Goal: Task Accomplishment & Management: Use online tool/utility

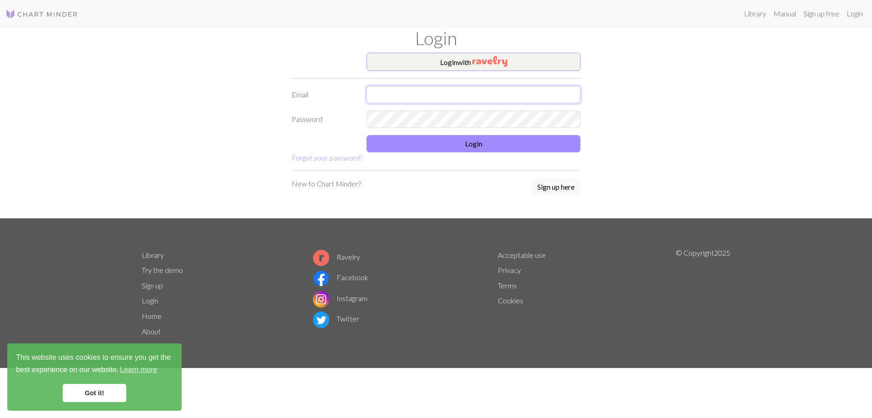
drag, startPoint x: 0, startPoint y: 0, endPoint x: 403, endPoint y: 95, distance: 413.7
click at [403, 95] on input "text" at bounding box center [474, 94] width 214 height 17
type input "[EMAIL_ADDRESS][DOMAIN_NAME]"
click at [490, 146] on button "Login" at bounding box center [474, 143] width 214 height 17
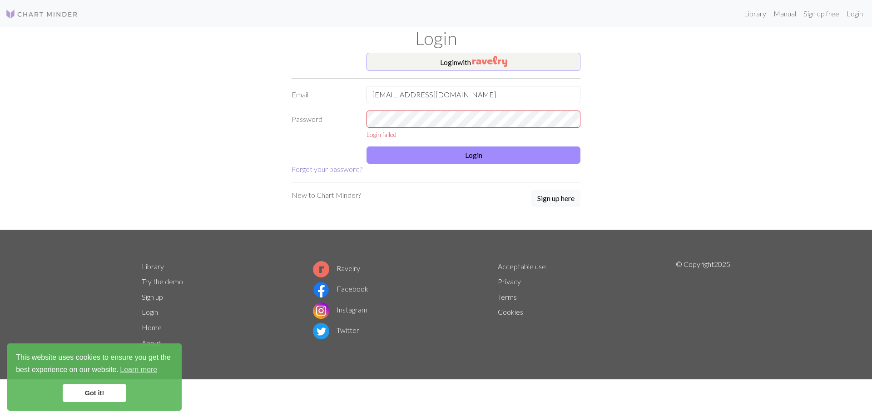
click at [343, 167] on link "Forgot your password?" at bounding box center [327, 168] width 71 height 9
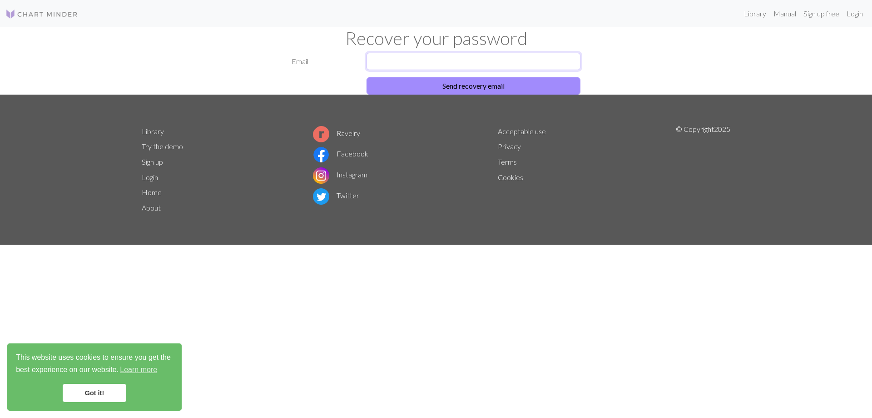
click at [467, 64] on input "text" at bounding box center [474, 61] width 214 height 17
type input "[EMAIL_ADDRESS][DOMAIN_NAME]"
click at [475, 87] on button "Send recovery email" at bounding box center [474, 85] width 214 height 17
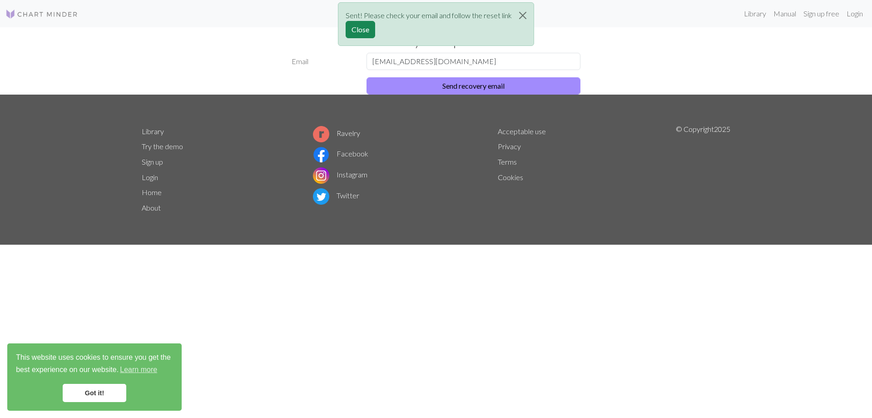
click at [858, 15] on div "Sent! Please check your email and follow the reset link Close" at bounding box center [436, 26] width 872 height 53
click at [853, 16] on div "Sent! Please check your email and follow the reset link Close" at bounding box center [436, 26] width 872 height 53
click at [528, 19] on button "Close" at bounding box center [523, 15] width 22 height 25
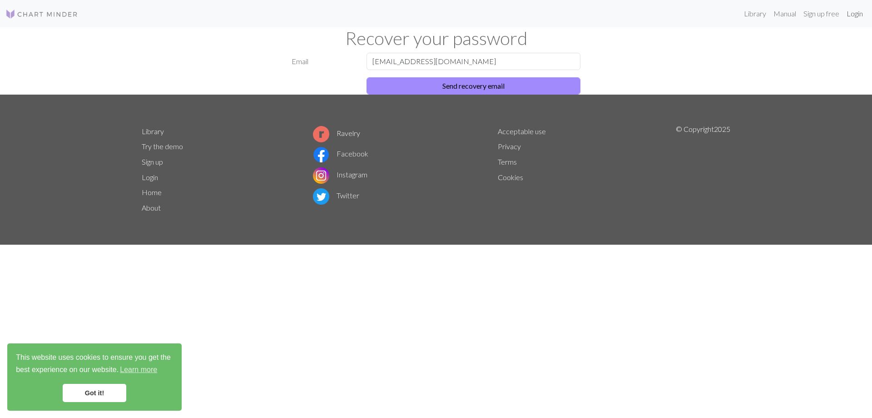
click at [856, 15] on link "Login" at bounding box center [855, 14] width 24 height 18
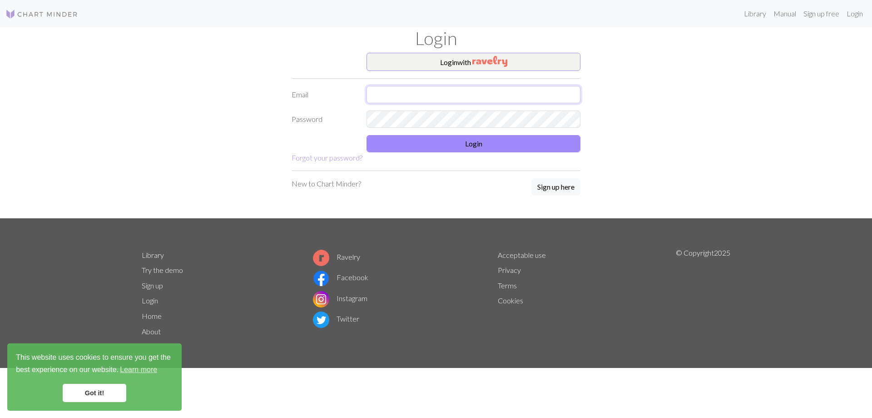
click at [391, 97] on input "text" at bounding box center [474, 94] width 214 height 17
type input "[EMAIL_ADDRESS][DOMAIN_NAME]"
click at [498, 145] on button "Login" at bounding box center [474, 143] width 214 height 17
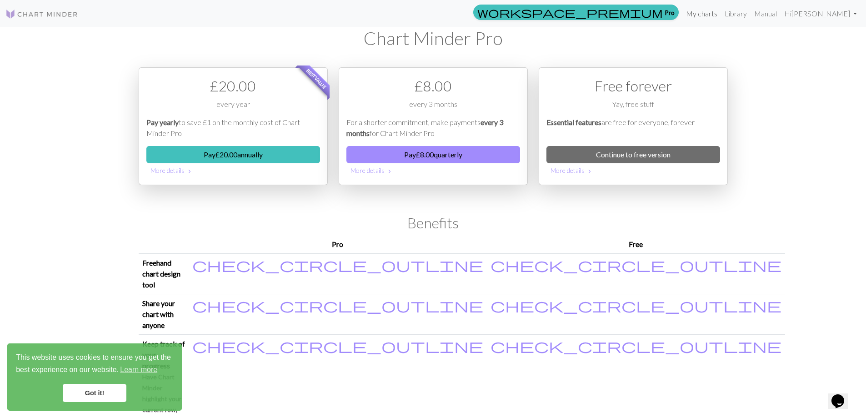
click at [721, 14] on link "My charts" at bounding box center [701, 14] width 39 height 18
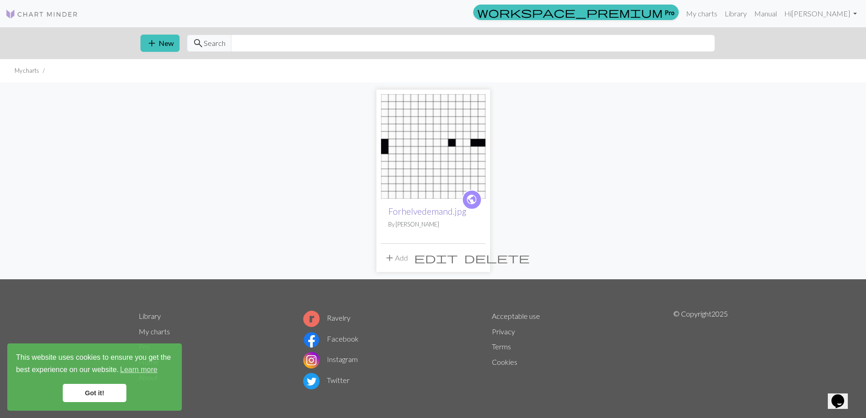
click at [440, 212] on link "Forhelvedemand.jpg" at bounding box center [427, 211] width 78 height 10
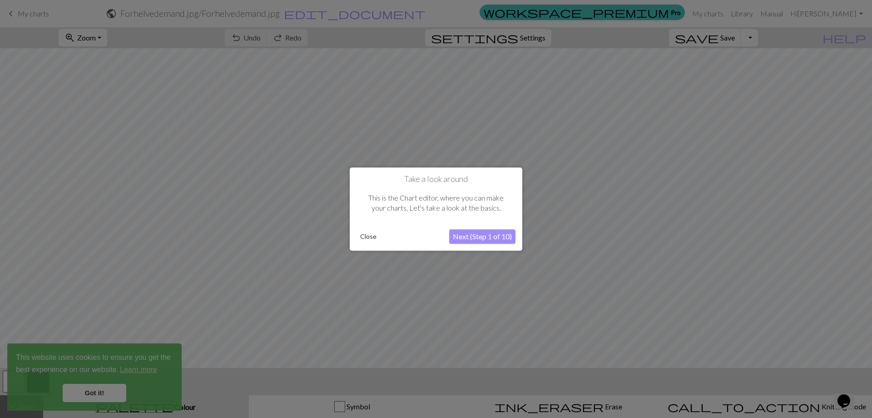
click at [502, 236] on button "Next (Step 1 of 10)" at bounding box center [482, 236] width 66 height 15
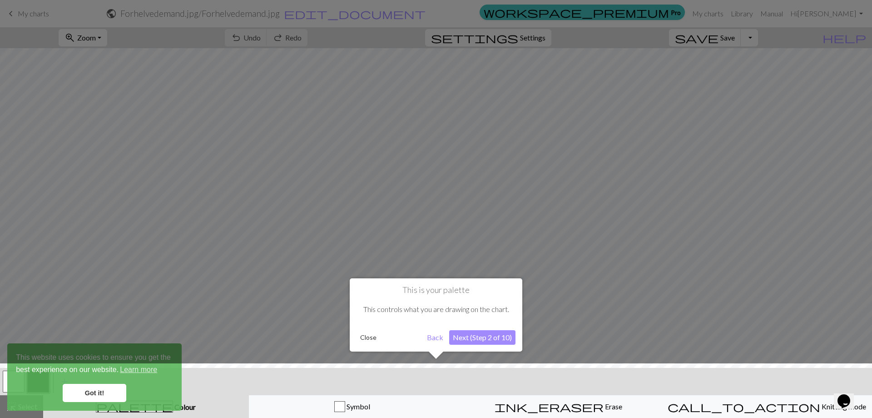
click at [490, 337] on button "Next (Step 2 of 10)" at bounding box center [482, 337] width 66 height 15
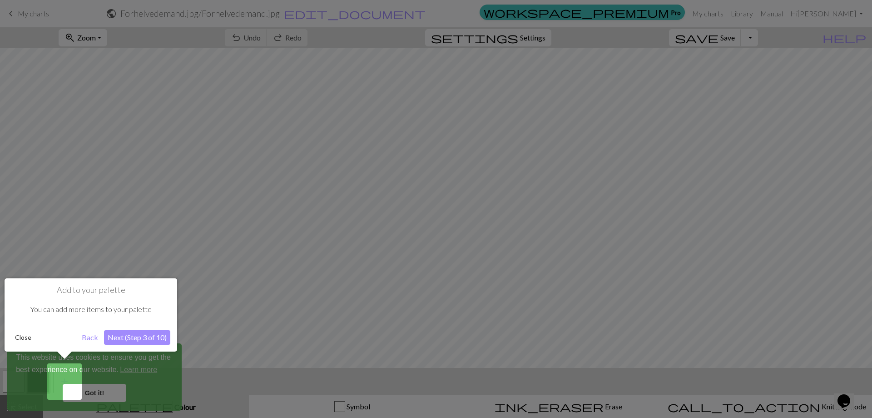
click at [124, 338] on button "Next (Step 3 of 10)" at bounding box center [137, 337] width 66 height 15
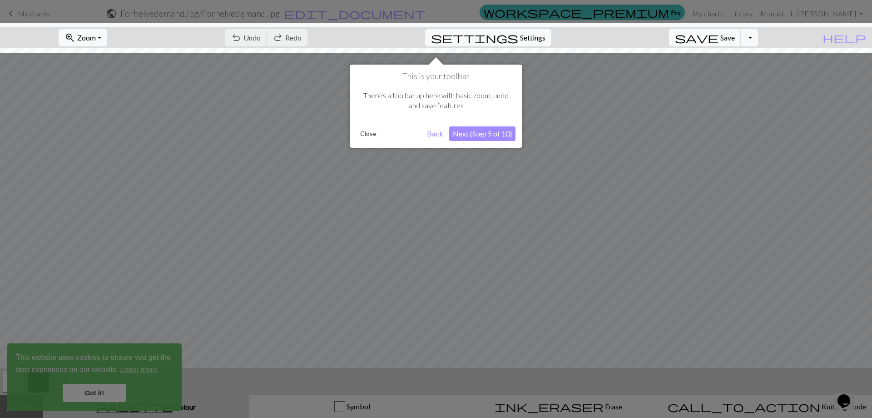
click at [464, 134] on button "Next (Step 5 of 10)" at bounding box center [482, 133] width 66 height 15
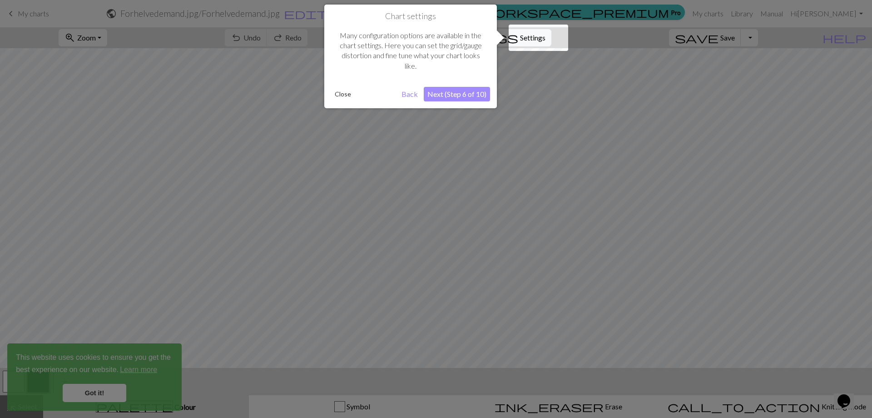
click at [456, 92] on button "Next (Step 6 of 10)" at bounding box center [457, 94] width 66 height 15
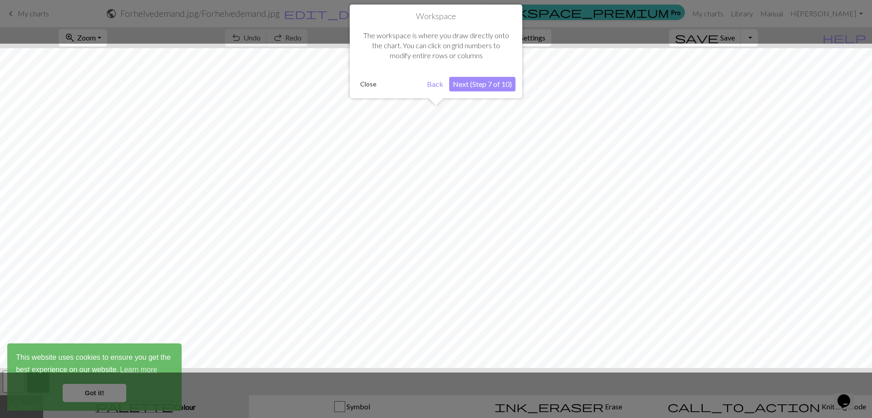
click at [454, 83] on button "Next (Step 7 of 10)" at bounding box center [482, 84] width 66 height 15
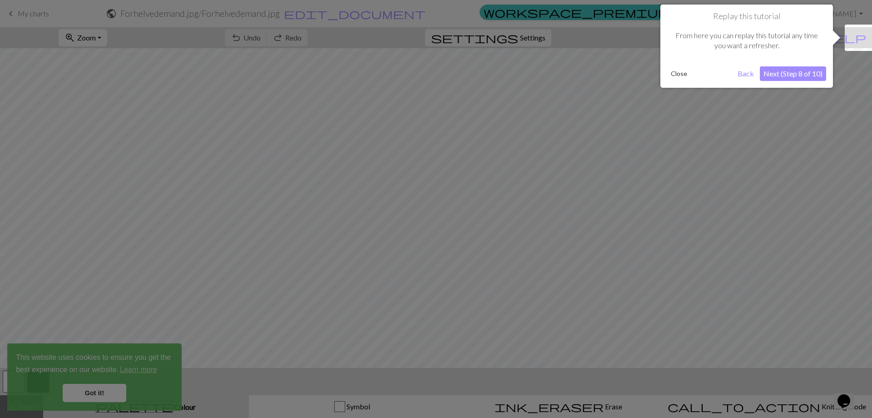
click at [792, 78] on button "Next (Step 8 of 10)" at bounding box center [793, 73] width 66 height 15
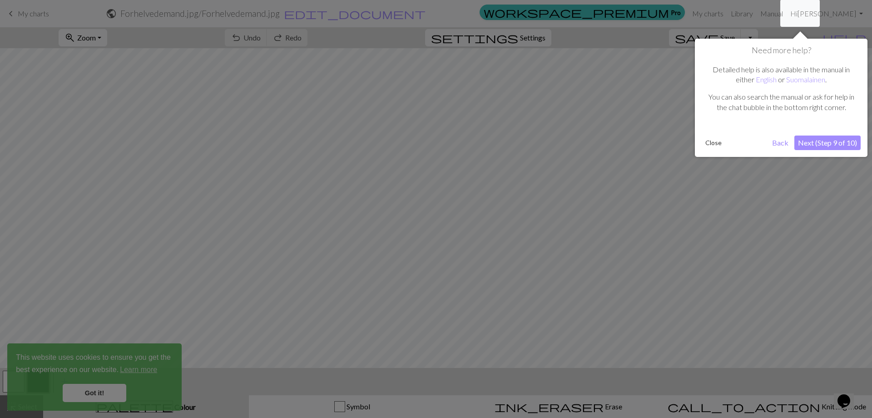
click at [813, 143] on button "Next (Step 9 of 10)" at bounding box center [828, 142] width 66 height 15
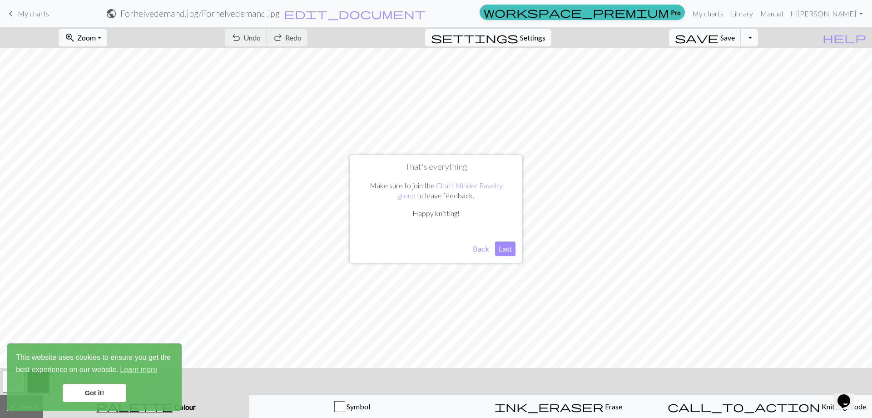
click at [503, 246] on button "Last" at bounding box center [505, 248] width 20 height 15
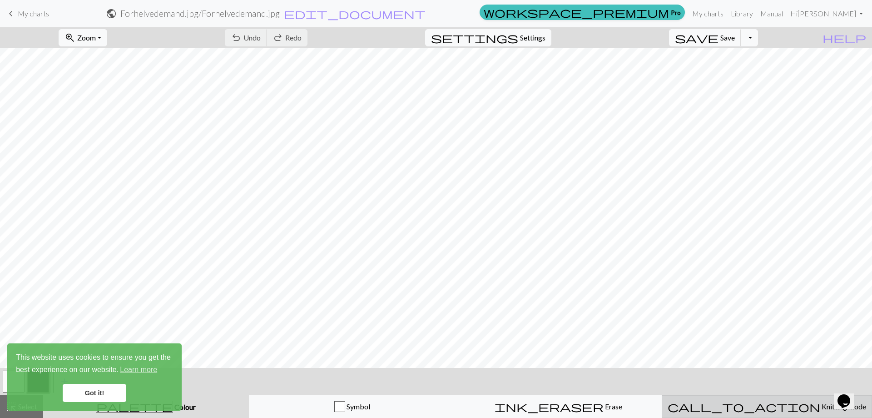
click at [821, 407] on span "Knitting mode" at bounding box center [844, 406] width 46 height 9
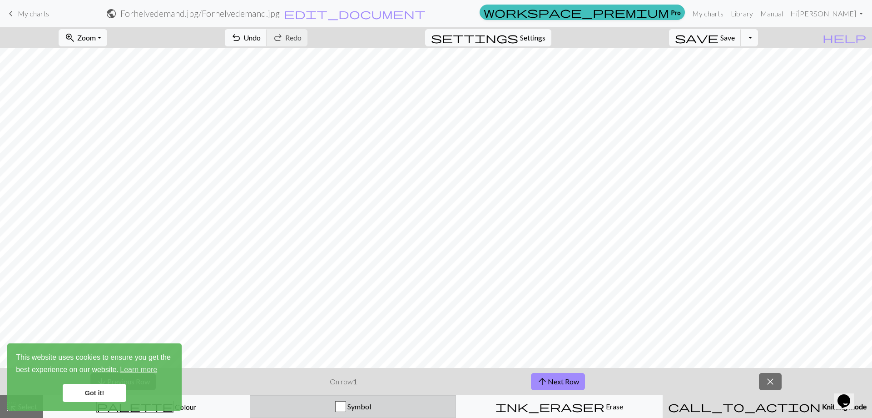
click at [403, 408] on div "Symbol" at bounding box center [353, 406] width 195 height 11
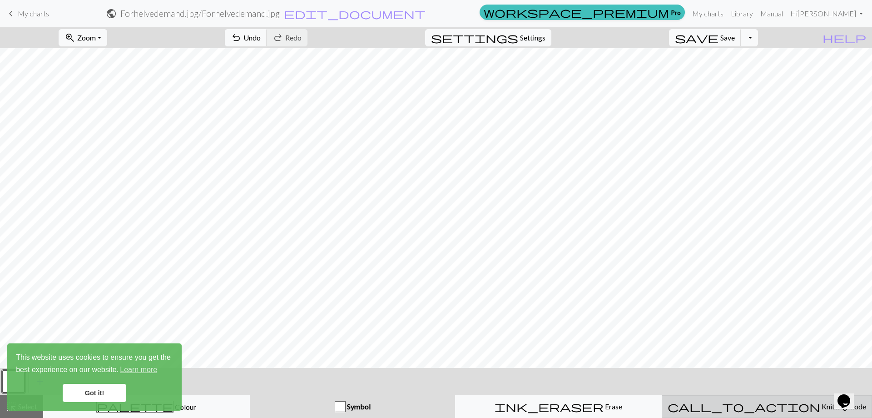
click at [821, 403] on span "Knitting mode" at bounding box center [844, 406] width 46 height 9
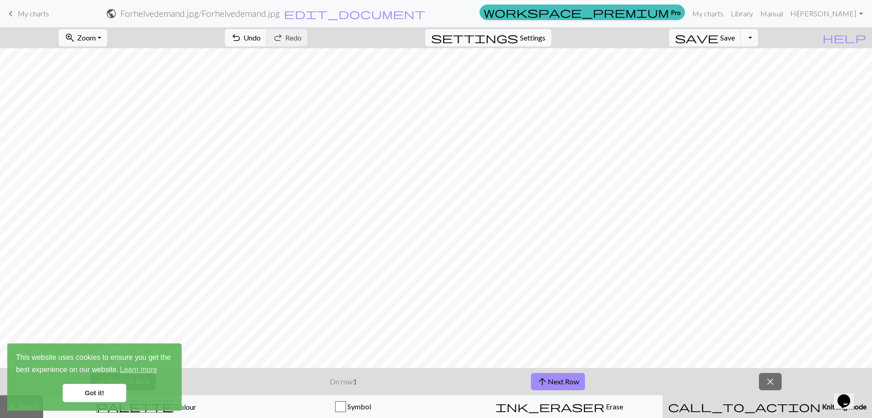
click at [99, 387] on link "Got it!" at bounding box center [95, 393] width 64 height 18
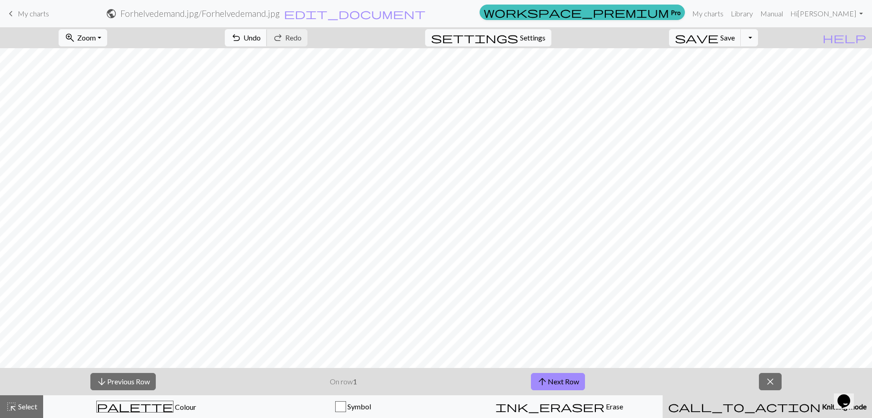
click at [261, 37] on span "Undo" at bounding box center [252, 37] width 17 height 9
click at [306, 37] on div "undo Undo Undo redo Redo Redo" at bounding box center [266, 37] width 96 height 21
click at [26, 12] on span "My charts" at bounding box center [33, 13] width 31 height 9
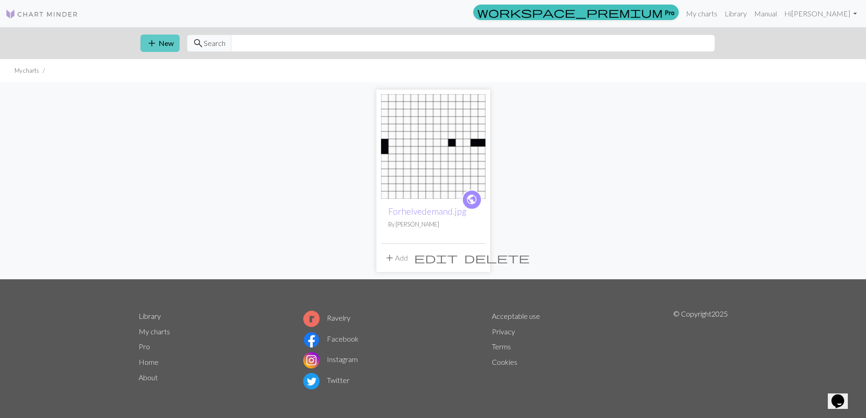
click at [162, 43] on button "add New" at bounding box center [159, 43] width 39 height 17
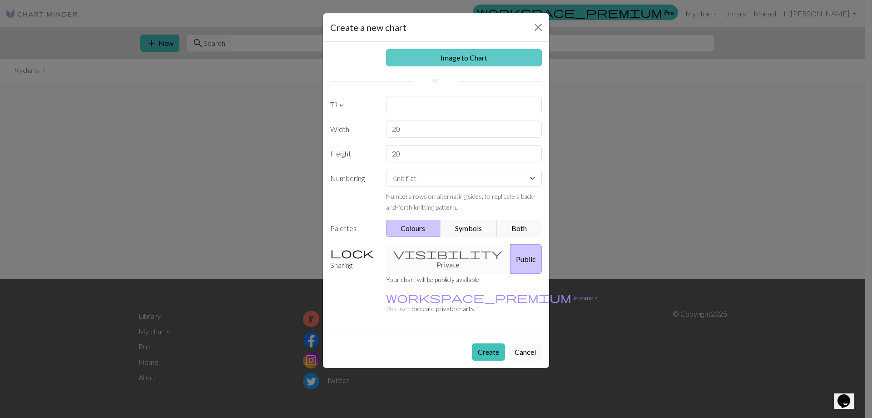
click at [472, 55] on link "Image to Chart" at bounding box center [464, 57] width 156 height 17
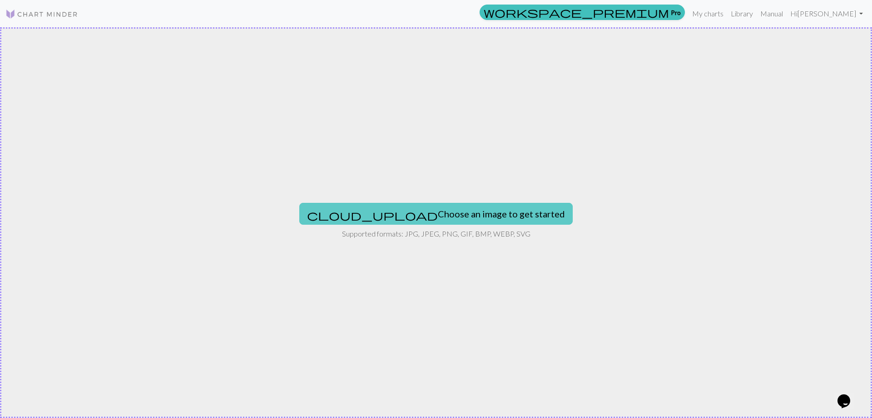
click at [431, 213] on button "cloud_upload Choose an image to get started" at bounding box center [436, 214] width 274 height 22
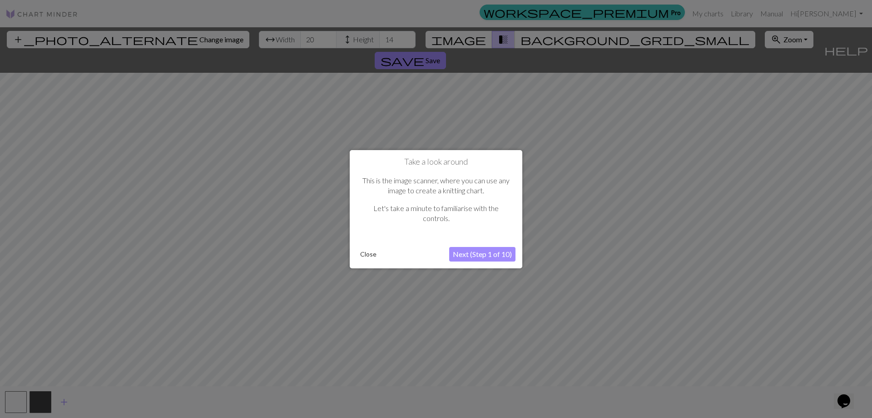
click at [489, 255] on button "Next (Step 1 of 10)" at bounding box center [482, 254] width 66 height 15
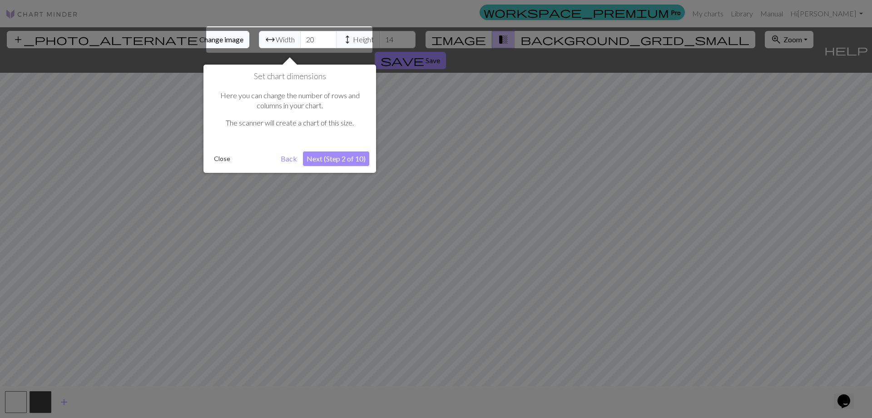
click at [335, 159] on button "Next (Step 2 of 10)" at bounding box center [336, 158] width 66 height 15
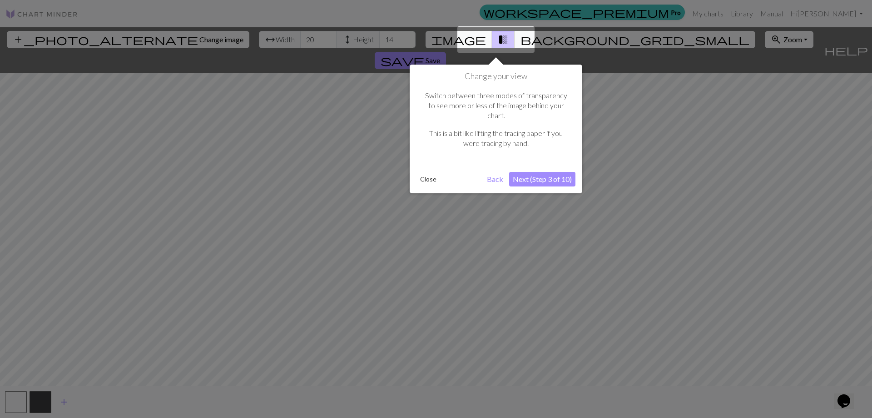
click at [517, 37] on div at bounding box center [496, 39] width 77 height 26
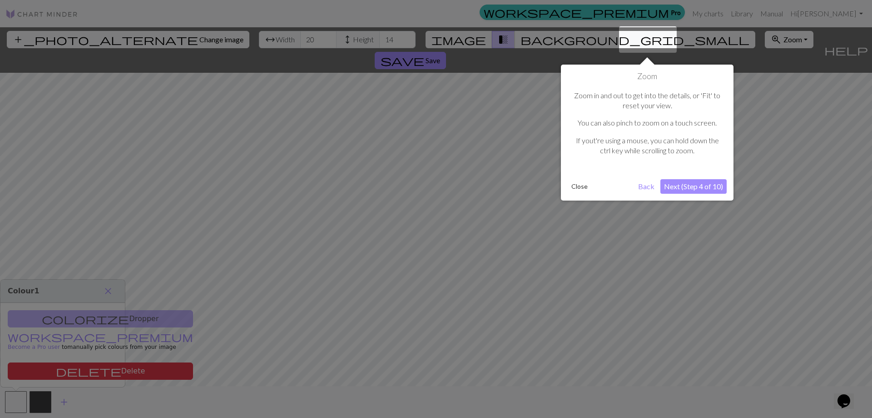
click at [581, 186] on button "Close" at bounding box center [580, 186] width 24 height 14
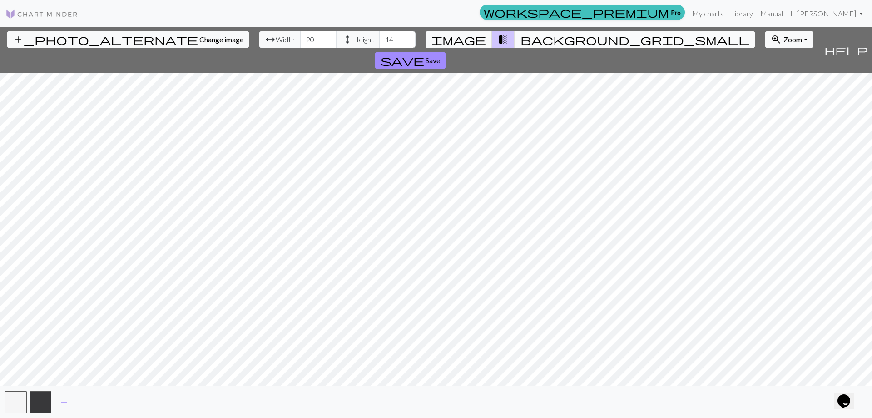
click at [521, 38] on span "background_grid_small" at bounding box center [635, 39] width 229 height 13
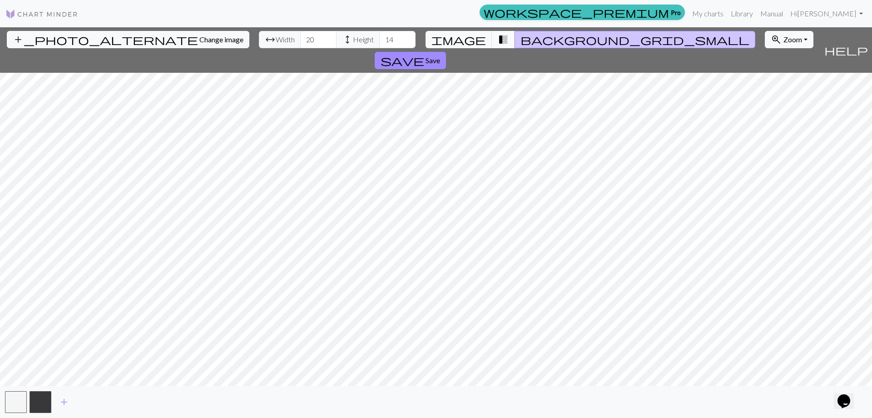
click at [501, 40] on span "transition_fade" at bounding box center [503, 39] width 11 height 13
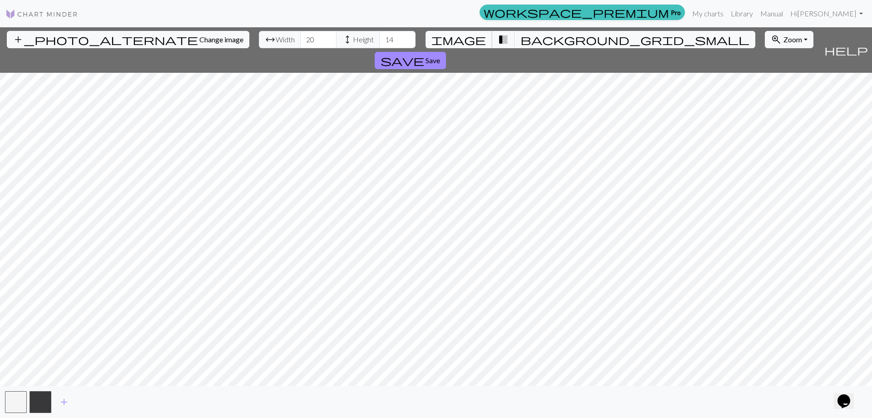
click at [471, 40] on span "image" at bounding box center [459, 39] width 55 height 13
click at [498, 38] on span "transition_fade" at bounding box center [503, 39] width 11 height 13
click at [521, 37] on span "background_grid_small" at bounding box center [635, 39] width 229 height 13
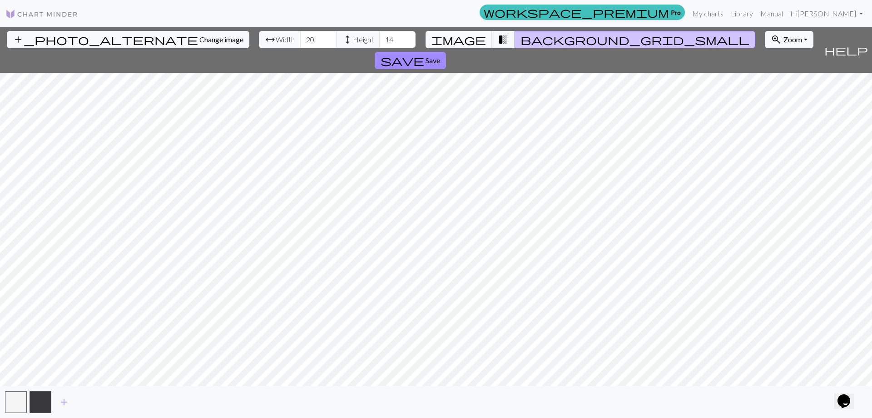
click at [473, 36] on span "image" at bounding box center [459, 39] width 55 height 13
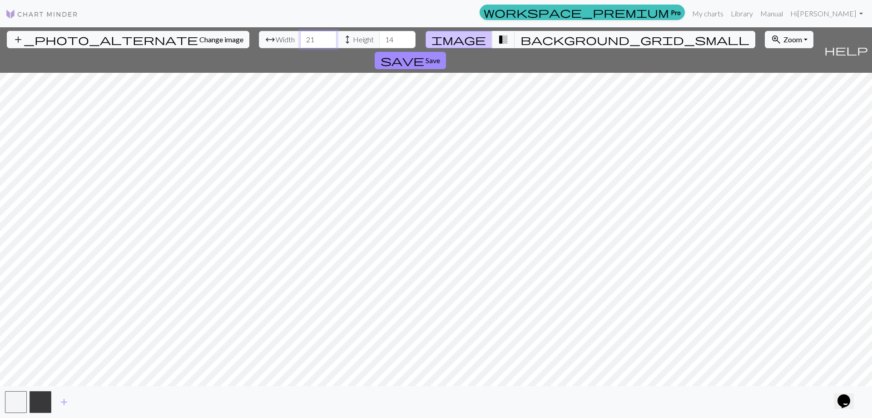
click at [300, 36] on input "21" at bounding box center [318, 39] width 36 height 17
click at [300, 36] on input "22" at bounding box center [318, 39] width 36 height 17
click at [300, 41] on input "21" at bounding box center [318, 39] width 36 height 17
click at [300, 41] on input "20" at bounding box center [318, 39] width 36 height 17
click at [300, 41] on input "19" at bounding box center [318, 39] width 36 height 17
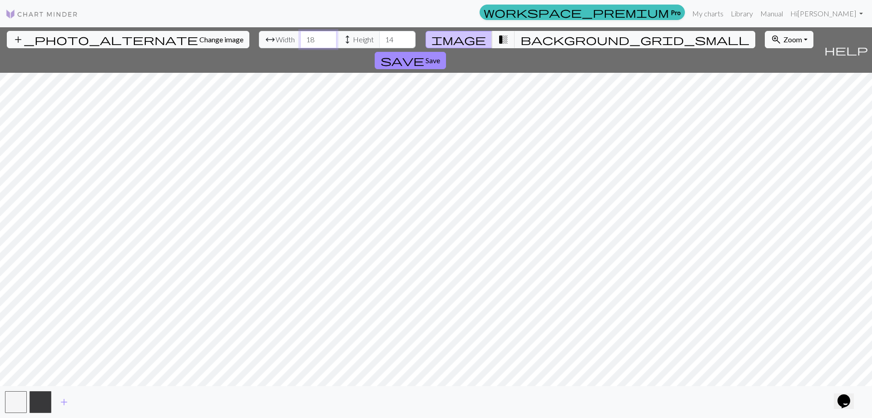
click at [300, 41] on input "18" at bounding box center [318, 39] width 36 height 17
click at [300, 41] on input "17" at bounding box center [318, 39] width 36 height 17
click at [300, 41] on input "16" at bounding box center [318, 39] width 36 height 17
click at [300, 41] on input "15" at bounding box center [318, 39] width 36 height 17
click at [300, 41] on input "14" at bounding box center [318, 39] width 36 height 17
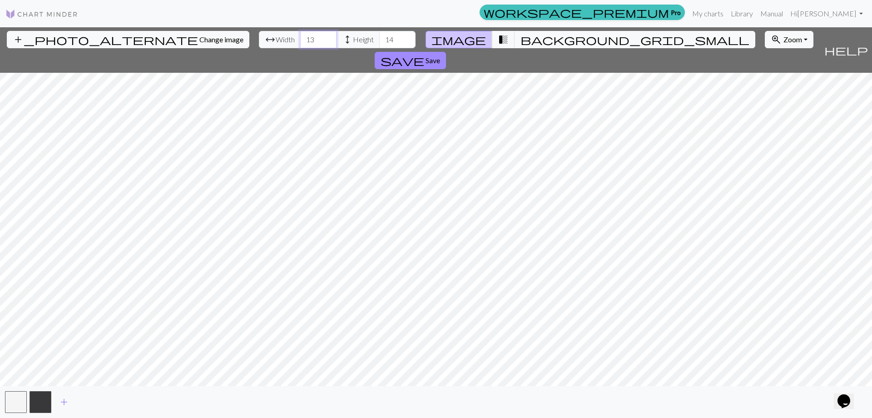
click at [300, 41] on input "13" at bounding box center [318, 39] width 36 height 17
click at [300, 41] on input "12" at bounding box center [318, 39] width 36 height 17
click at [300, 41] on input "11" at bounding box center [318, 39] width 36 height 17
click at [300, 41] on input "10" at bounding box center [318, 39] width 36 height 17
click at [300, 41] on input "9" at bounding box center [318, 39] width 36 height 17
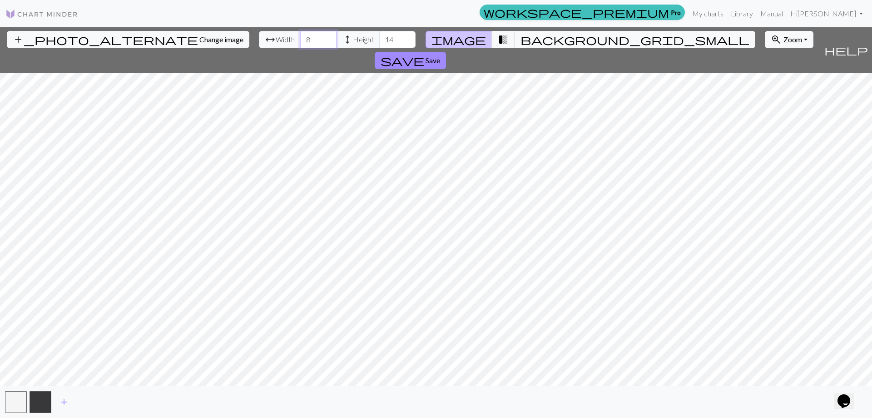
click at [300, 41] on input "8" at bounding box center [318, 39] width 36 height 17
click at [300, 41] on input "7" at bounding box center [318, 39] width 36 height 17
click at [300, 36] on input "8" at bounding box center [318, 39] width 36 height 17
click at [300, 36] on input "9" at bounding box center [318, 39] width 36 height 17
click at [300, 36] on input "10" at bounding box center [318, 39] width 36 height 17
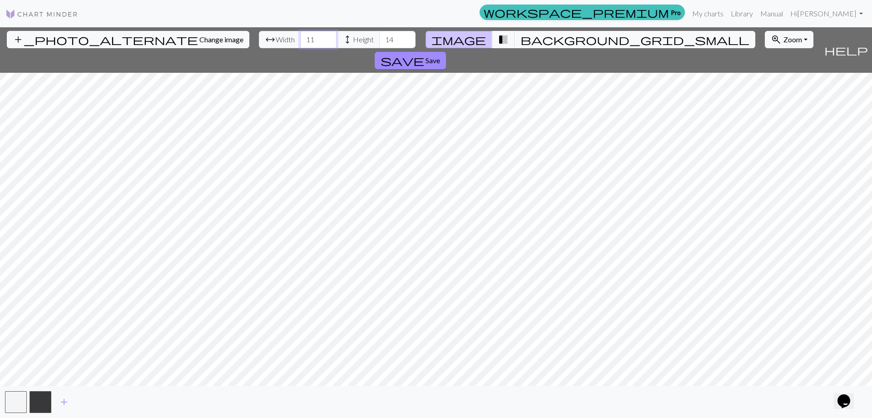
click at [300, 36] on input "11" at bounding box center [318, 39] width 36 height 17
click at [300, 40] on input "10" at bounding box center [318, 39] width 36 height 17
click at [300, 40] on input "9" at bounding box center [318, 39] width 36 height 17
click at [300, 40] on input "8" at bounding box center [318, 39] width 36 height 17
click at [300, 36] on input "9" at bounding box center [318, 39] width 36 height 17
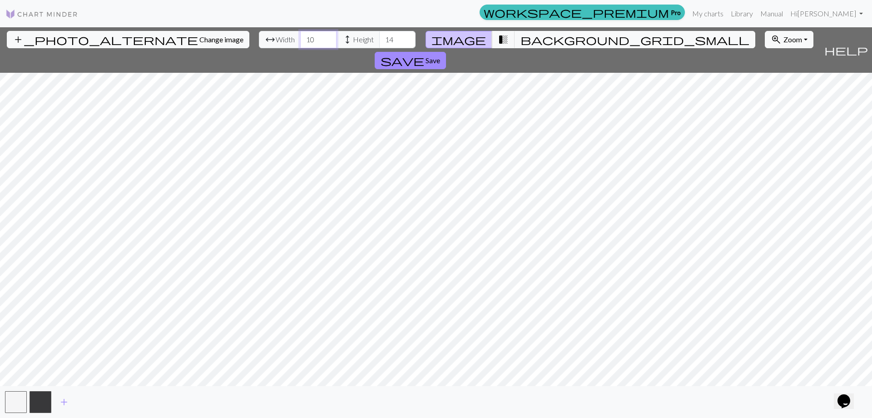
click at [300, 36] on input "10" at bounding box center [318, 39] width 36 height 17
click at [300, 36] on input "11" at bounding box center [318, 39] width 36 height 17
click at [300, 36] on input "12" at bounding box center [318, 39] width 36 height 17
click at [300, 36] on input "13" at bounding box center [318, 39] width 36 height 17
click at [300, 36] on input "14" at bounding box center [318, 39] width 36 height 17
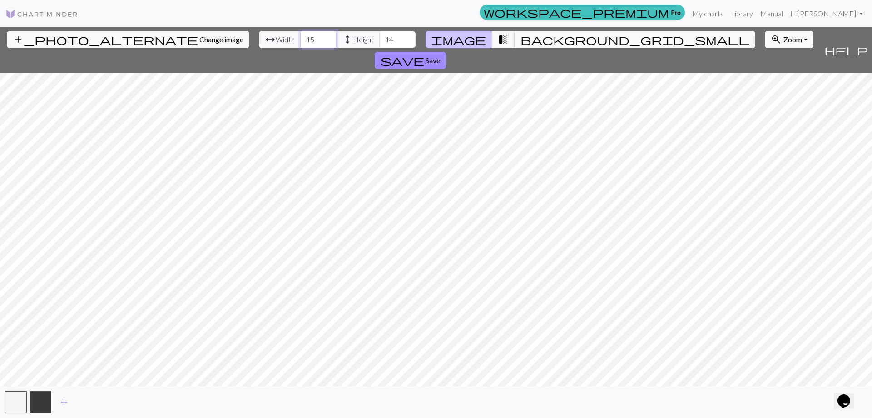
click at [300, 36] on input "15" at bounding box center [318, 39] width 36 height 17
type input "16"
click at [300, 36] on input "16" at bounding box center [318, 39] width 36 height 17
click at [379, 36] on input "15" at bounding box center [397, 39] width 36 height 17
click at [379, 36] on input "16" at bounding box center [397, 39] width 36 height 17
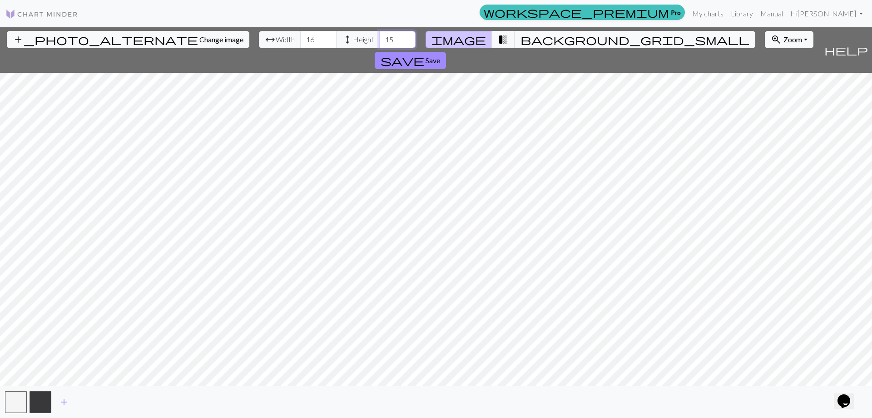
click at [379, 44] on input "15" at bounding box center [397, 39] width 36 height 17
type input "14"
click at [379, 44] on input "14" at bounding box center [397, 39] width 36 height 17
click at [300, 35] on input "17" at bounding box center [318, 39] width 36 height 17
click at [300, 35] on input "18" at bounding box center [318, 39] width 36 height 17
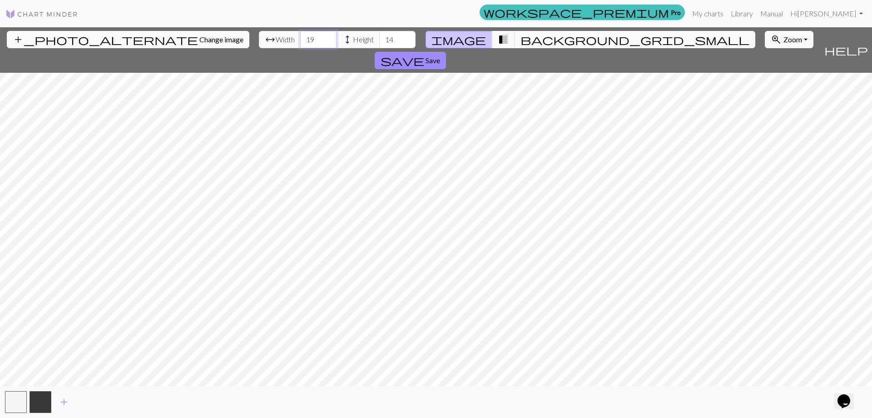
click at [300, 35] on input "19" at bounding box center [318, 39] width 36 height 17
click at [300, 35] on input "20" at bounding box center [318, 39] width 36 height 17
click at [300, 35] on input "21" at bounding box center [318, 39] width 36 height 17
click at [300, 35] on input "22" at bounding box center [318, 39] width 36 height 17
click at [300, 45] on input "21" at bounding box center [318, 39] width 36 height 17
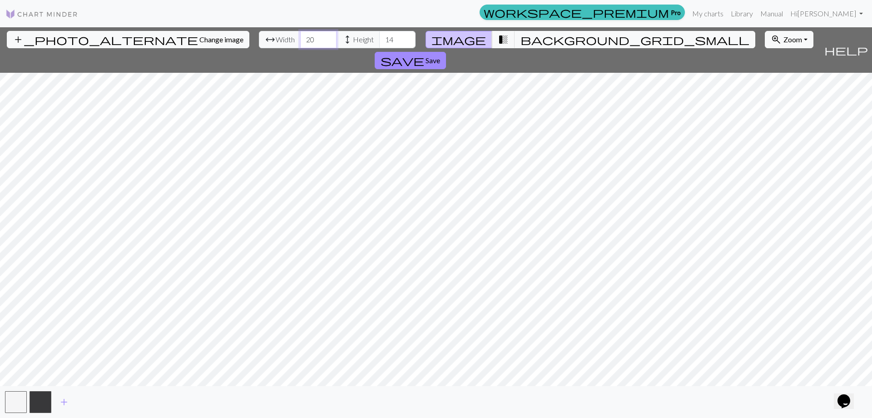
click at [300, 45] on input "20" at bounding box center [318, 39] width 36 height 17
click at [300, 45] on input "19" at bounding box center [318, 39] width 36 height 17
click at [300, 45] on input "18" at bounding box center [318, 39] width 36 height 17
click at [300, 45] on input "17" at bounding box center [318, 39] width 36 height 17
click at [300, 45] on input "16" at bounding box center [318, 39] width 36 height 17
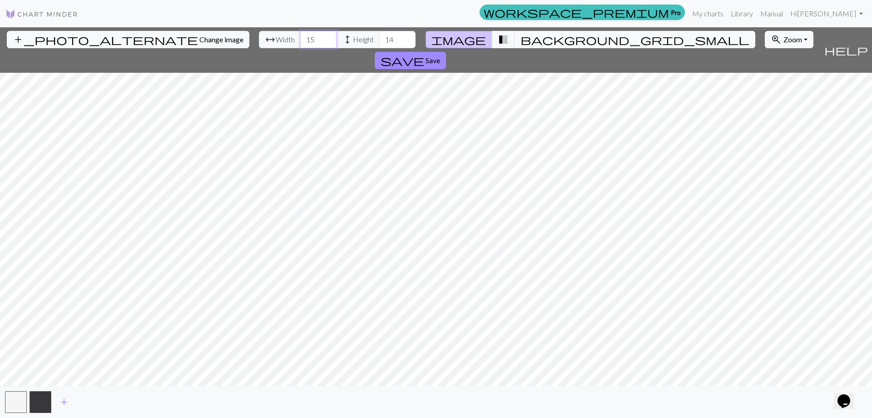
click at [300, 45] on input "15" at bounding box center [318, 39] width 36 height 17
click at [300, 45] on input "14" at bounding box center [318, 39] width 36 height 17
click at [300, 45] on input "13" at bounding box center [318, 39] width 36 height 17
click at [300, 45] on input "12" at bounding box center [318, 39] width 36 height 17
click at [300, 45] on input "11" at bounding box center [318, 39] width 36 height 17
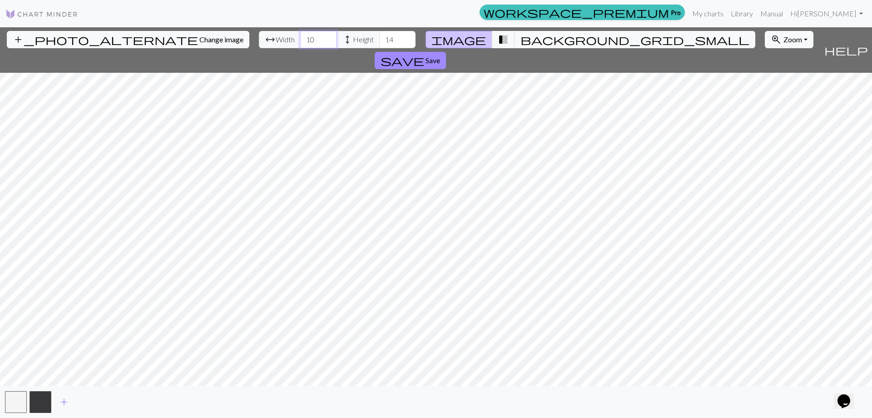
click at [300, 45] on input "10" at bounding box center [318, 39] width 36 height 17
click at [300, 45] on input "9" at bounding box center [318, 39] width 36 height 17
type input "10"
click at [300, 36] on input "10" at bounding box center [318, 39] width 36 height 17
